Goal: Register for event/course

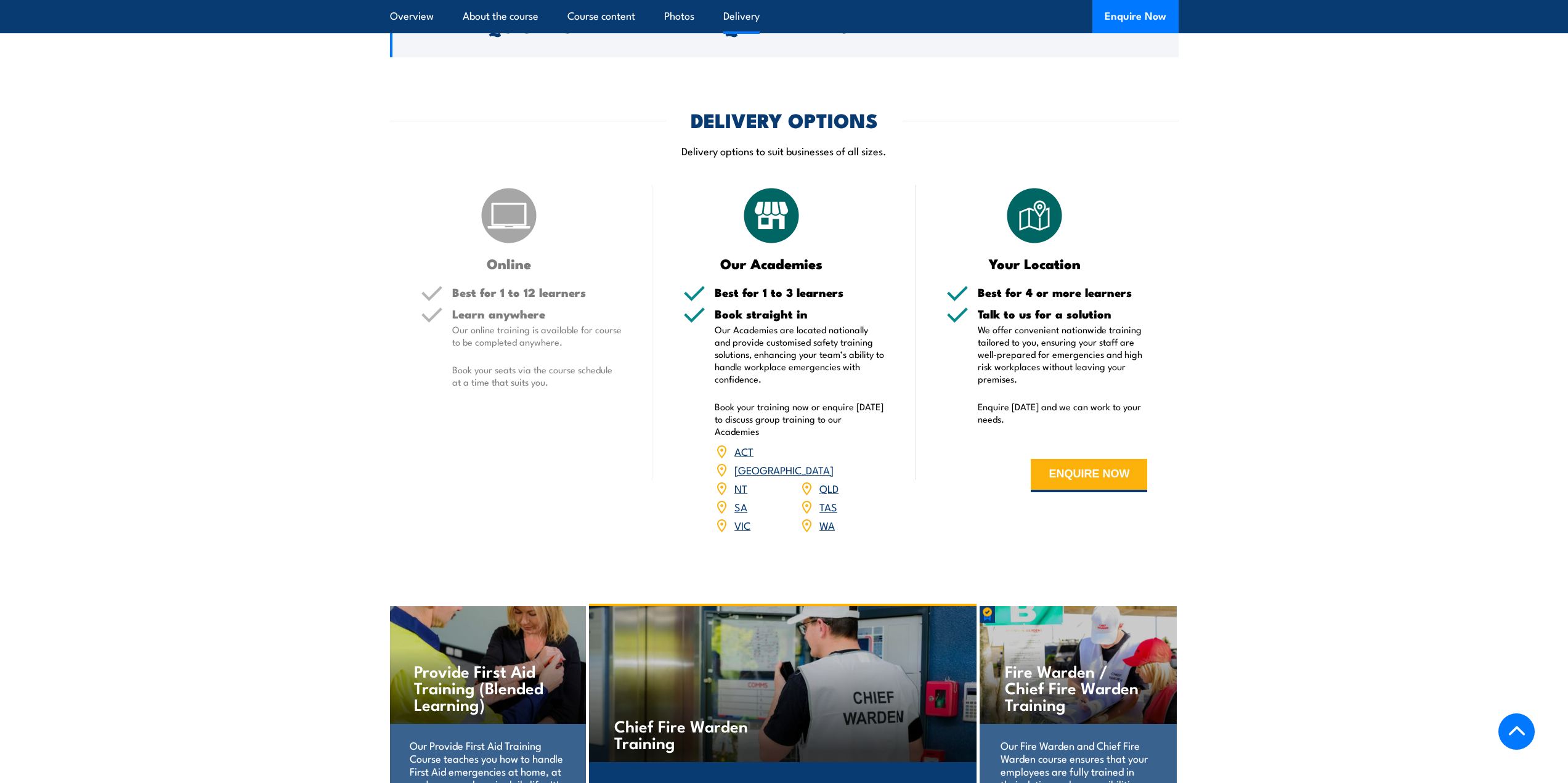
scroll to position [1726, 0]
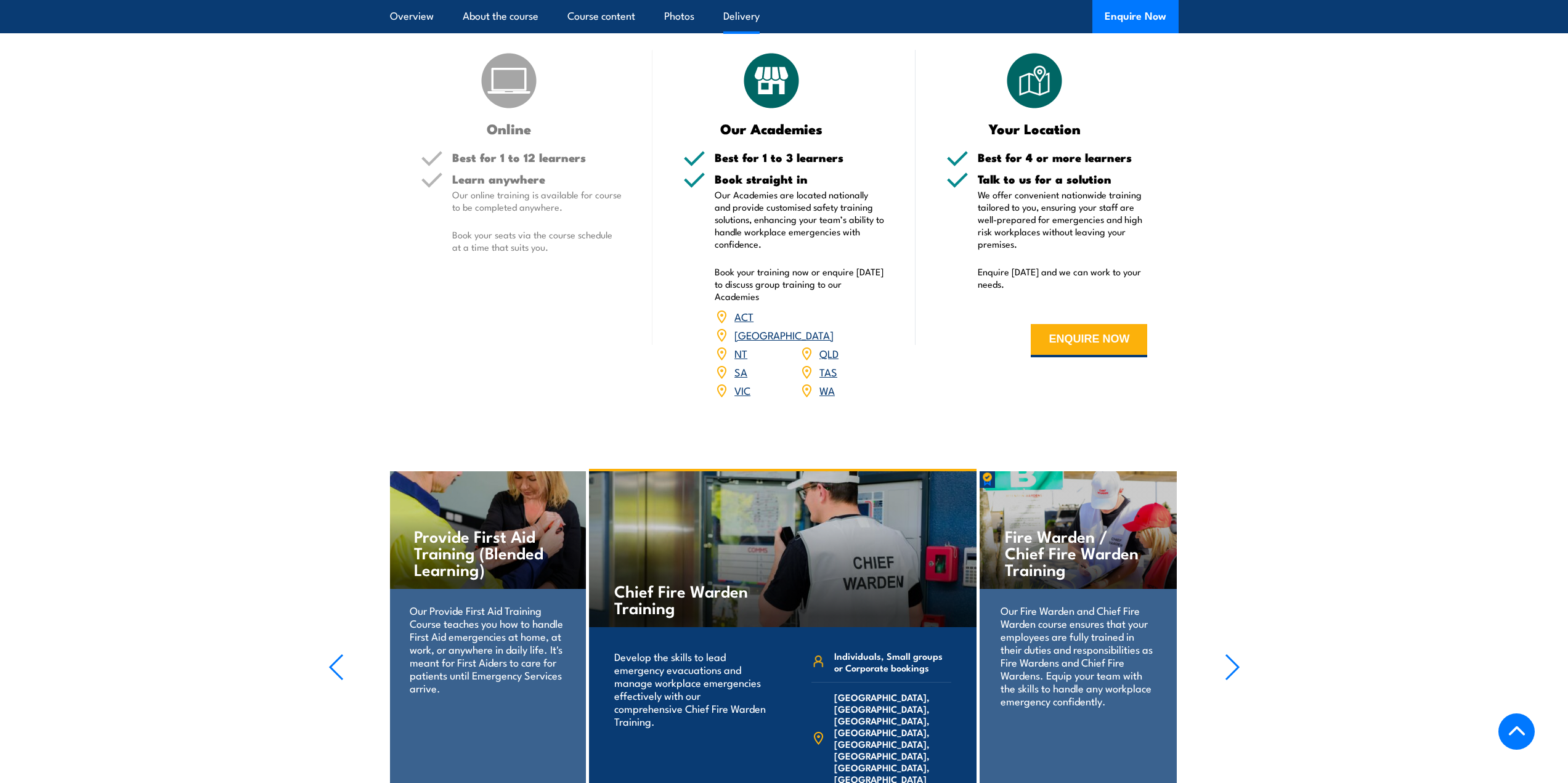
click at [820, 346] on link "QLD" at bounding box center [829, 353] width 19 height 14
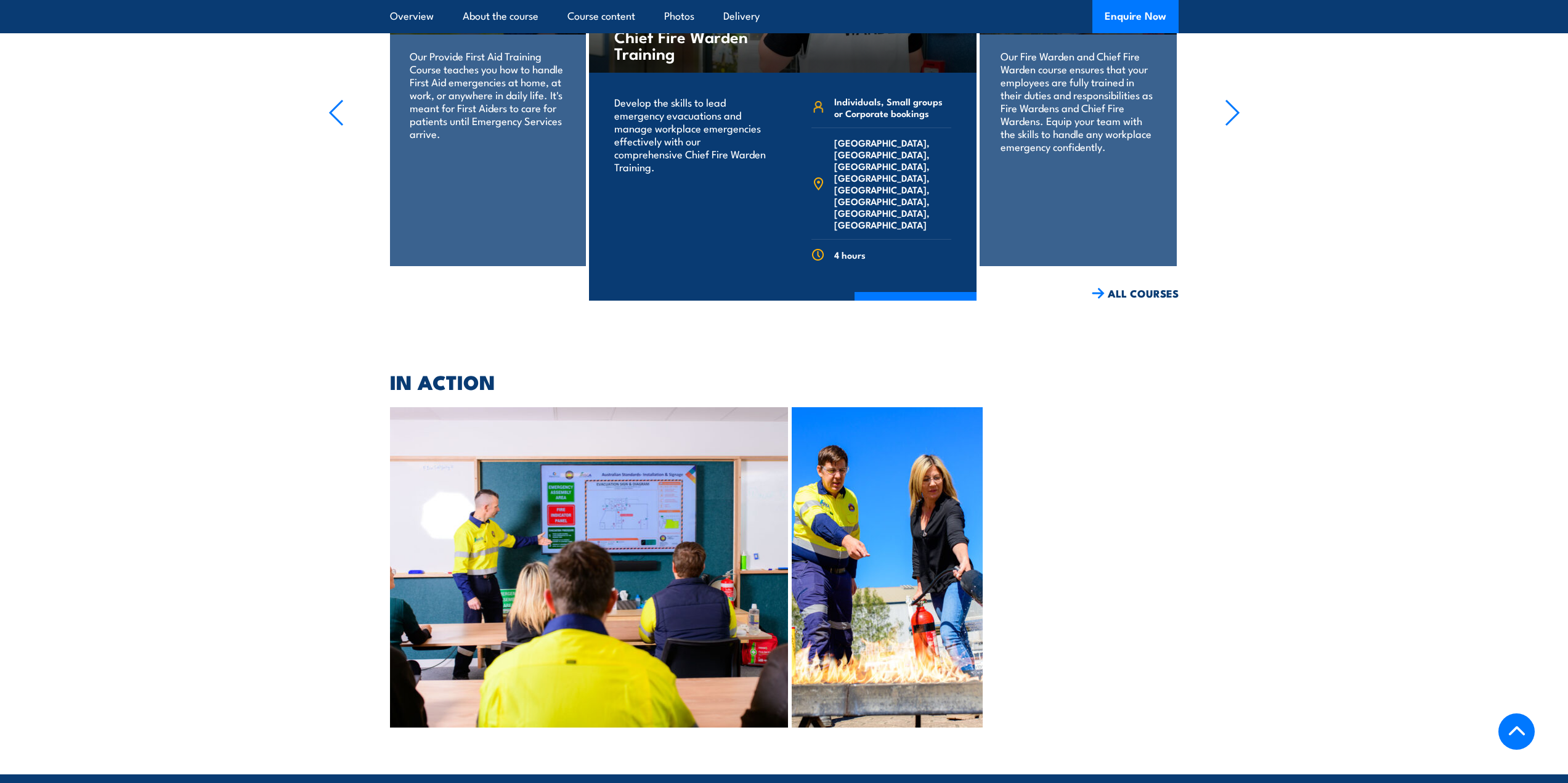
scroll to position [2650, 0]
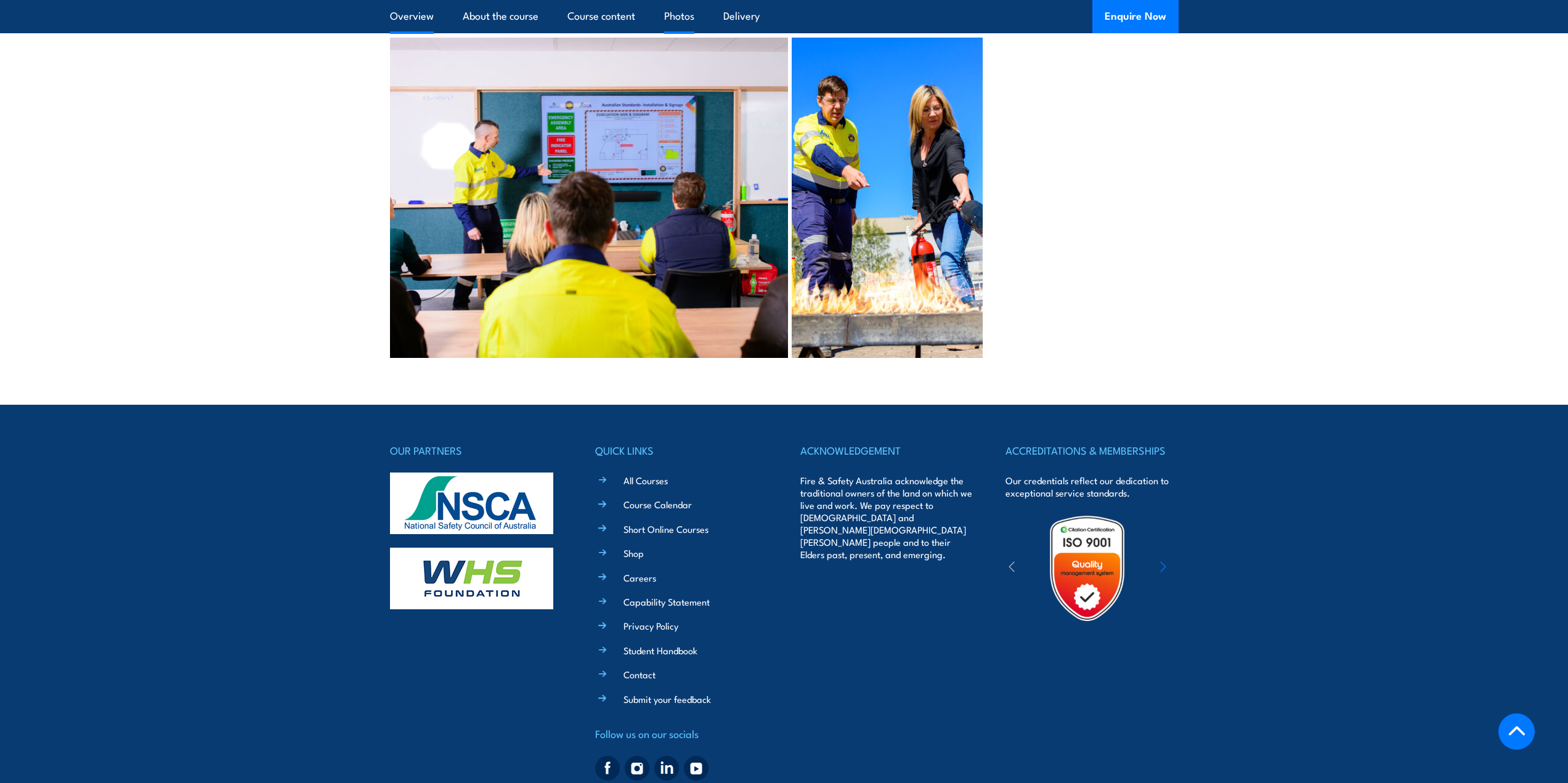
click at [404, 13] on link "Overview" at bounding box center [412, 16] width 43 height 33
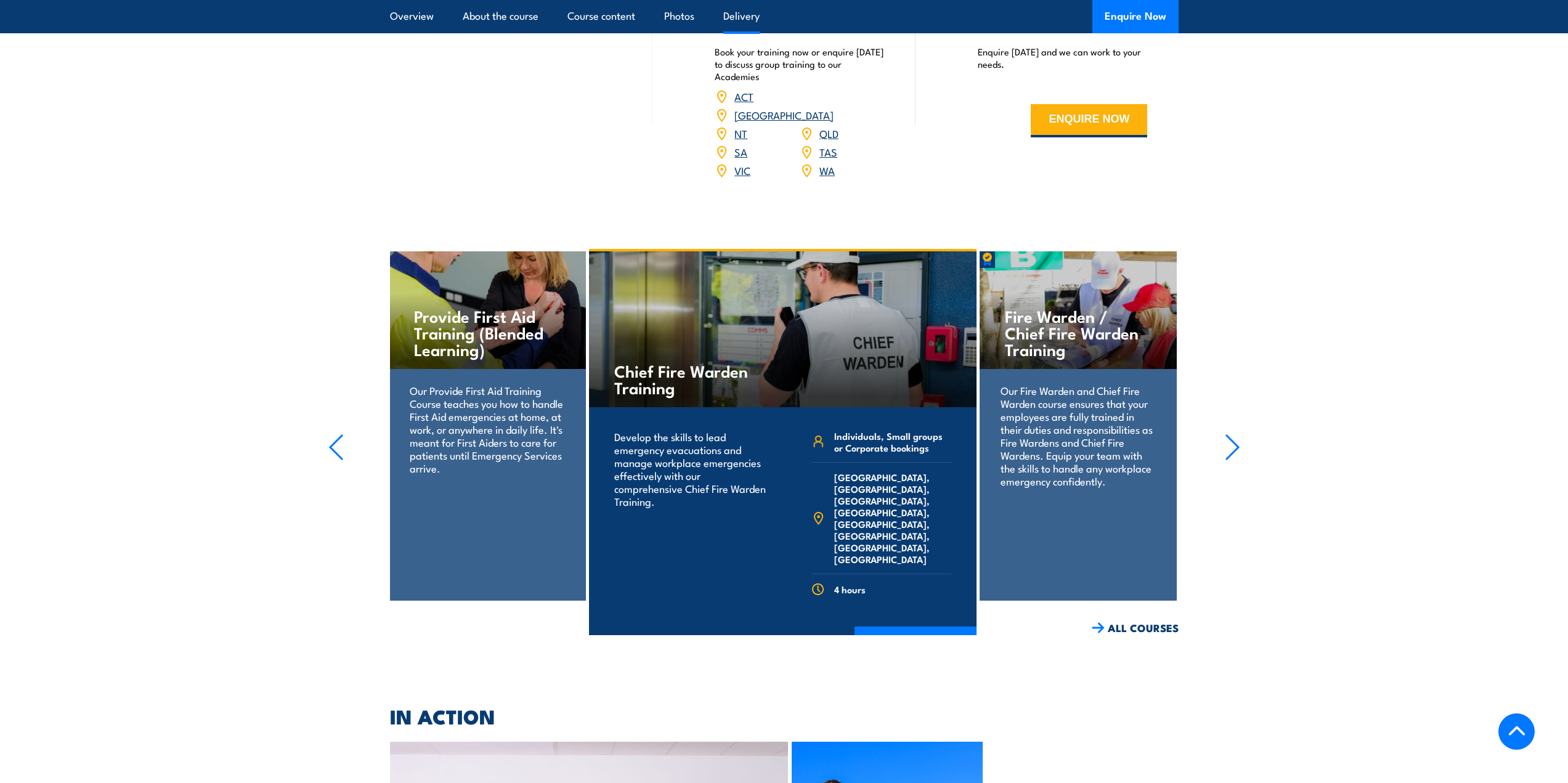
drag, startPoint x: 499, startPoint y: 114, endPoint x: 506, endPoint y: 117, distance: 7.6
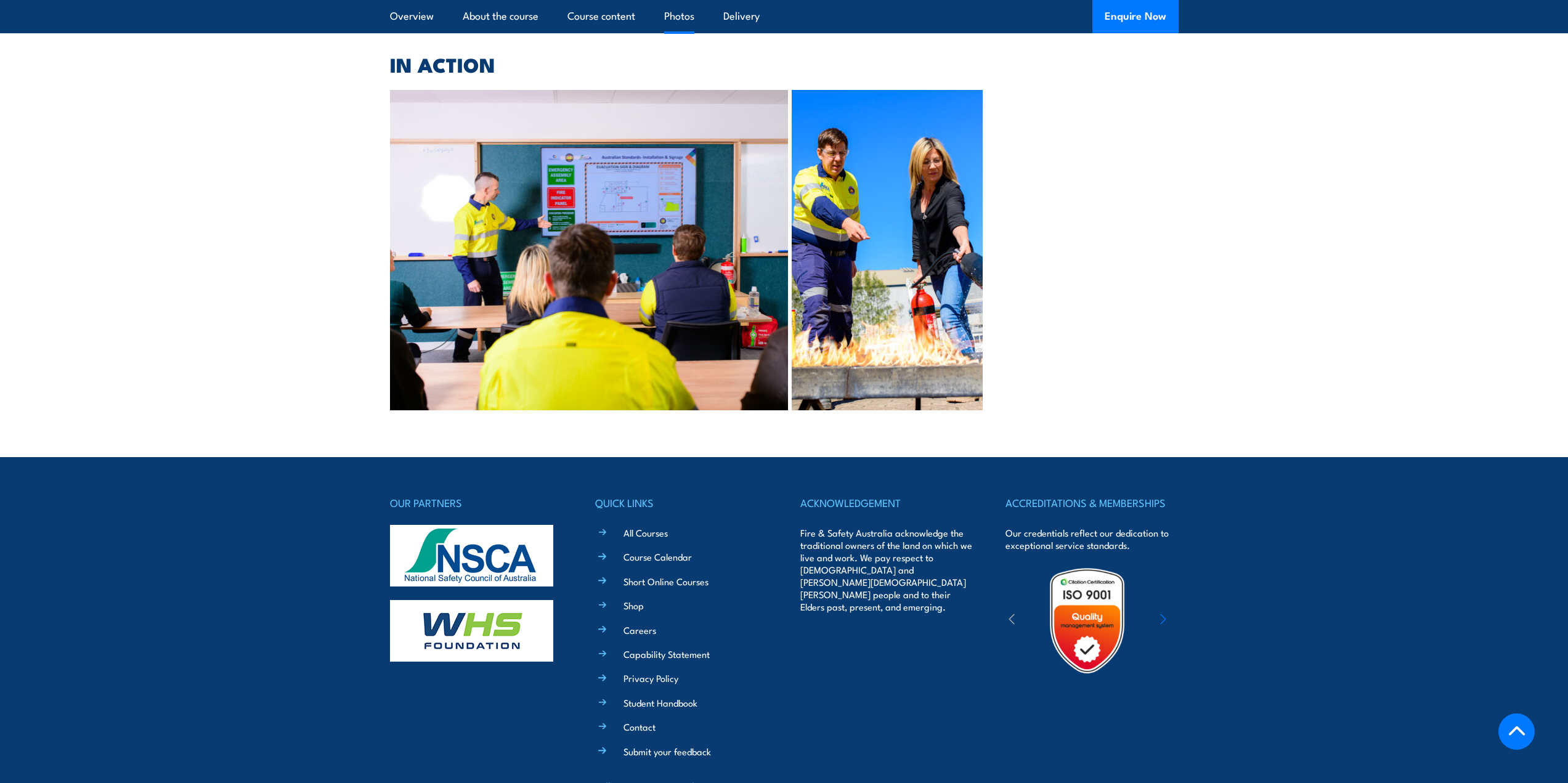
scroll to position [2617, 0]
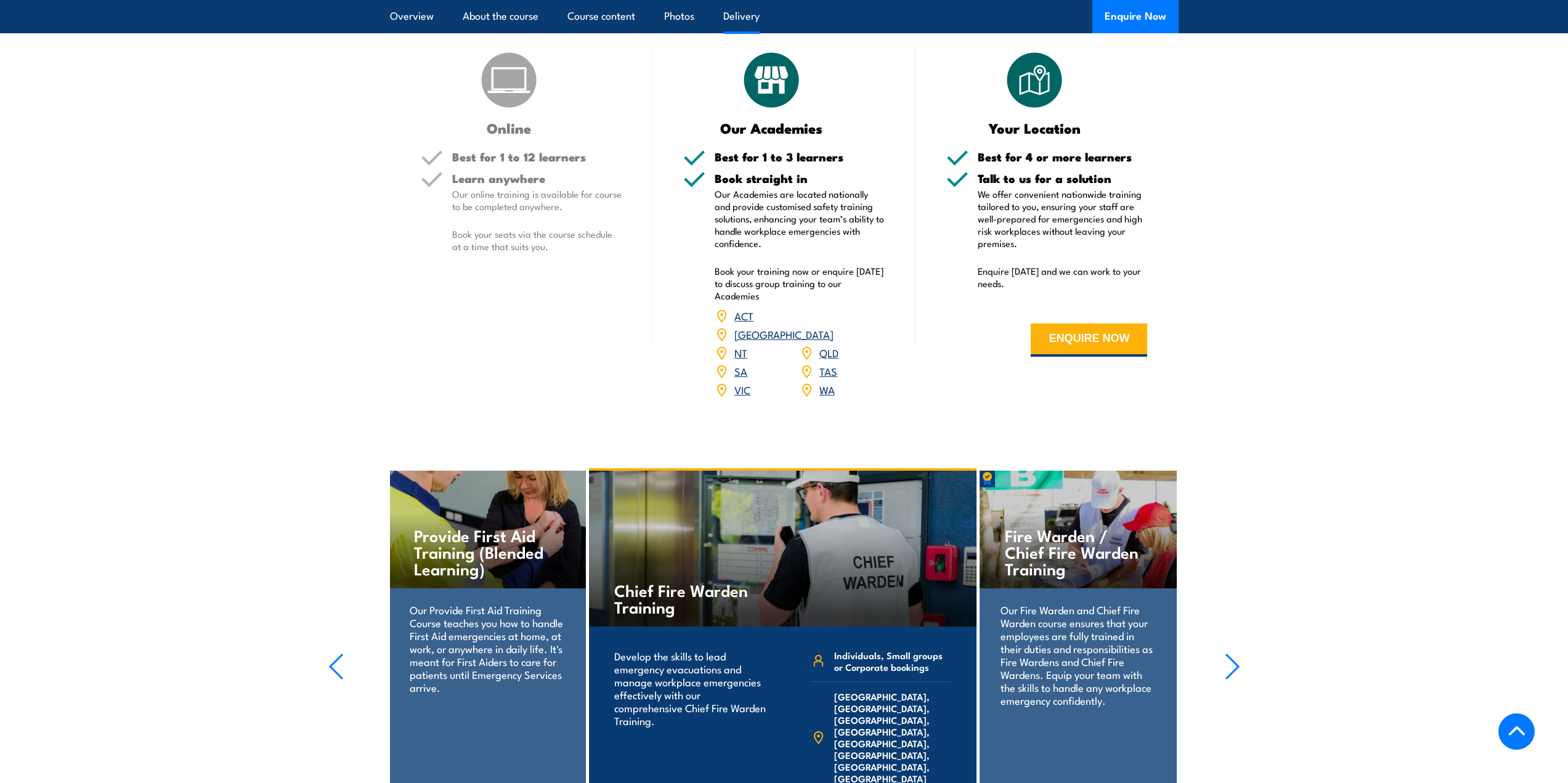
scroll to position [1479, 0]
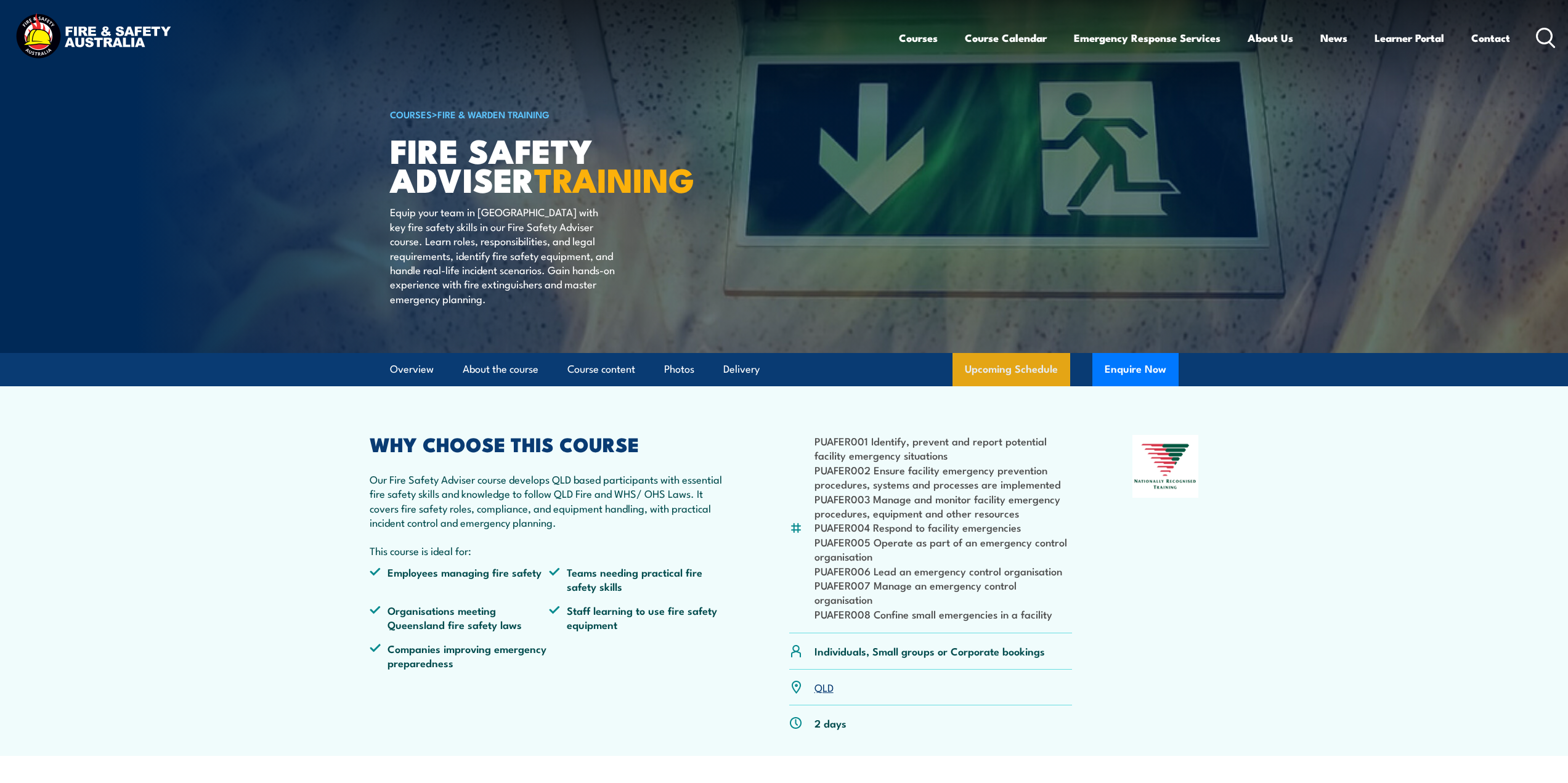
click at [1015, 387] on link "Upcoming Schedule" at bounding box center [1011, 369] width 117 height 33
click at [1004, 43] on link "Course Calendar" at bounding box center [1006, 38] width 82 height 33
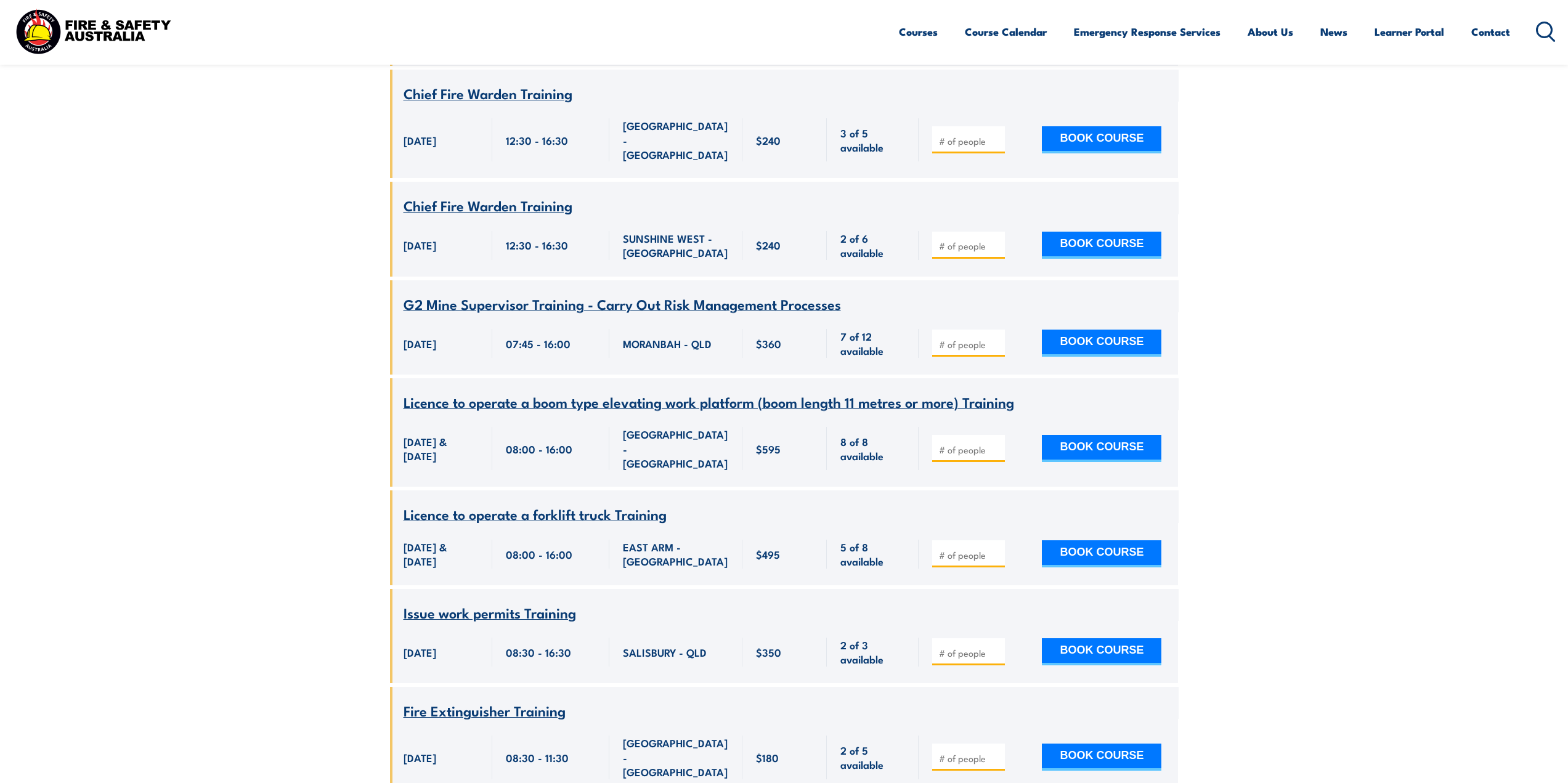
scroll to position [2342, 0]
